Goal: Book appointment/travel/reservation

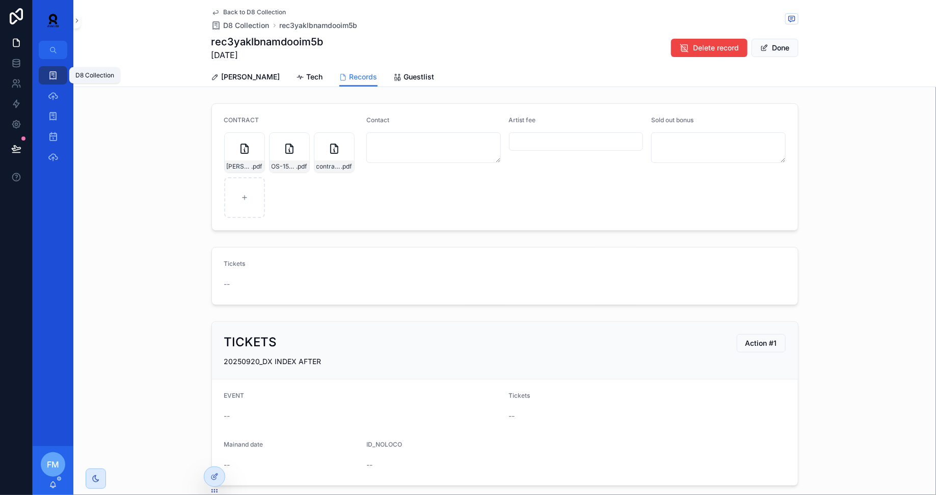
click at [51, 74] on icon "scrollable content" at bounding box center [53, 75] width 10 height 10
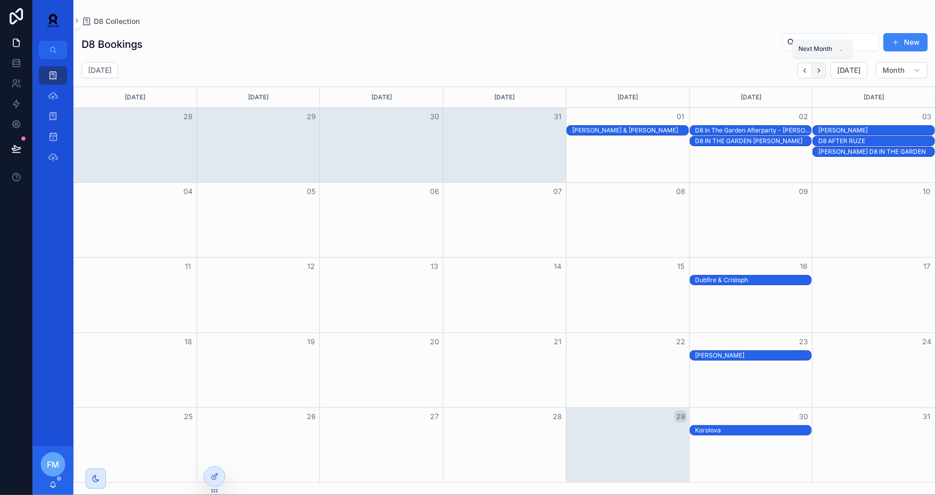
click at [827, 71] on button "Next" at bounding box center [819, 71] width 14 height 16
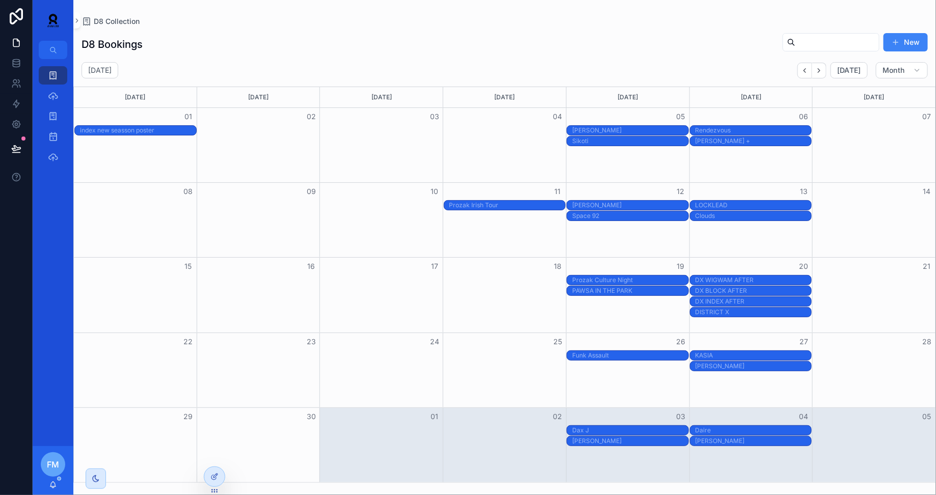
click at [500, 278] on div "PRIVATE EVENT" at bounding box center [508, 280] width 116 height 8
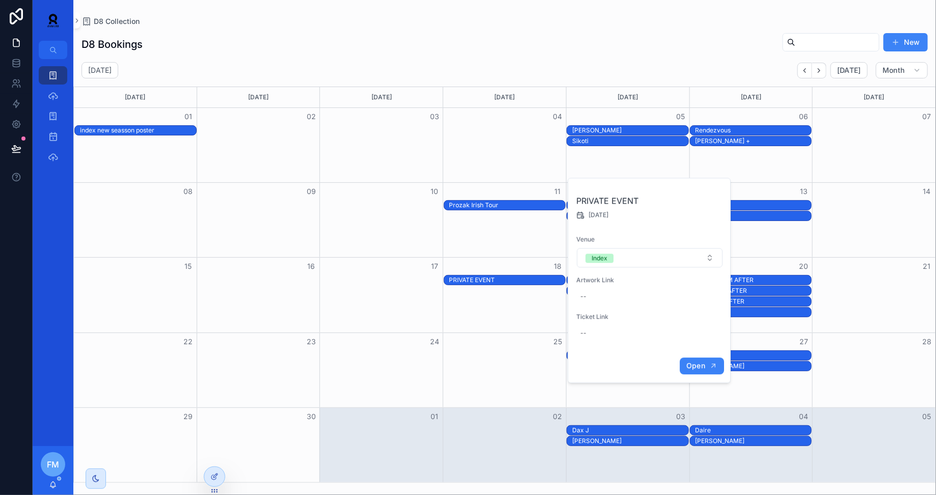
click at [692, 370] on span "Open" at bounding box center [696, 365] width 19 height 9
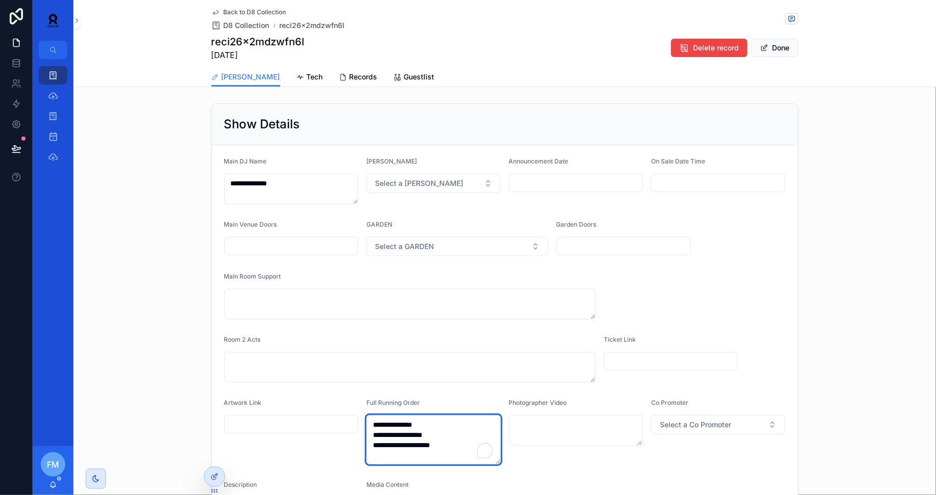
drag, startPoint x: 462, startPoint y: 444, endPoint x: 364, endPoint y: 417, distance: 101.5
click at [364, 417] on form "**********" at bounding box center [505, 342] width 586 height 395
